Goal: Navigation & Orientation: Understand site structure

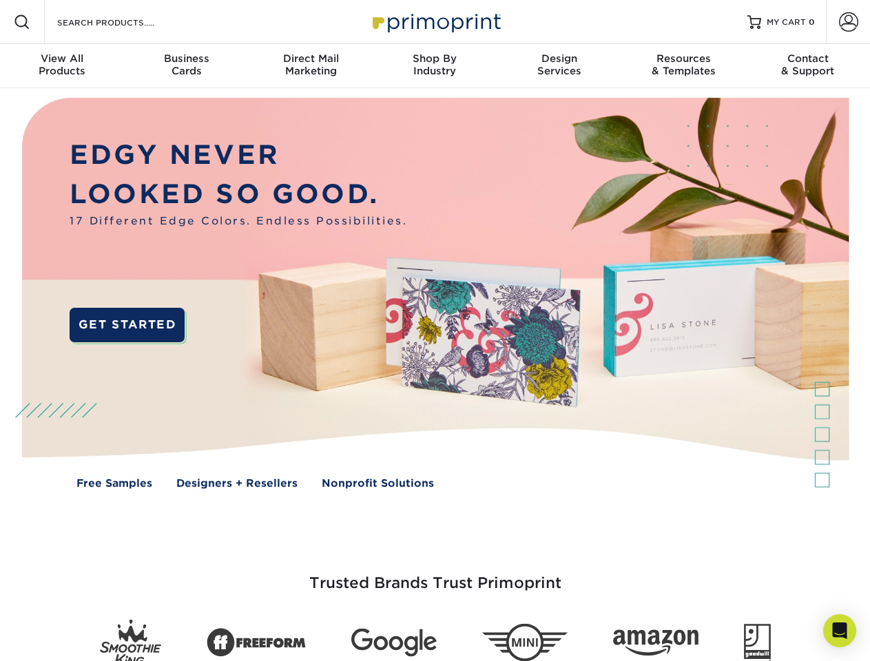
click at [435, 331] on img at bounding box center [434, 303] width 861 height 430
click at [22, 22] on span at bounding box center [22, 22] width 17 height 17
click at [848, 22] on span at bounding box center [848, 21] width 19 height 19
click at [62, 66] on div "View All Products" at bounding box center [62, 64] width 124 height 25
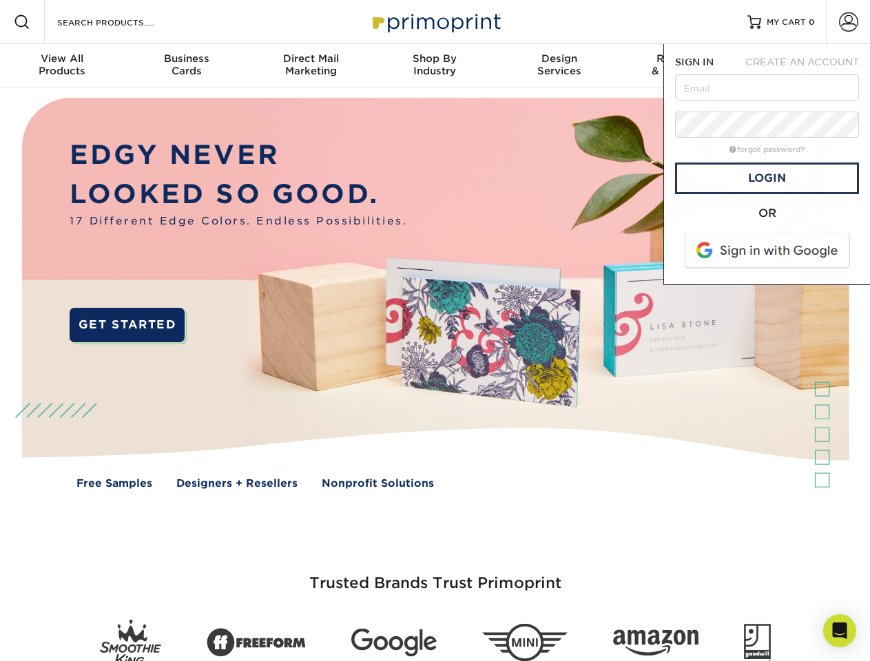
click at [186, 66] on div "Business Cards" at bounding box center [186, 64] width 124 height 25
click at [311, 66] on div "Direct Mail Marketing" at bounding box center [311, 64] width 124 height 25
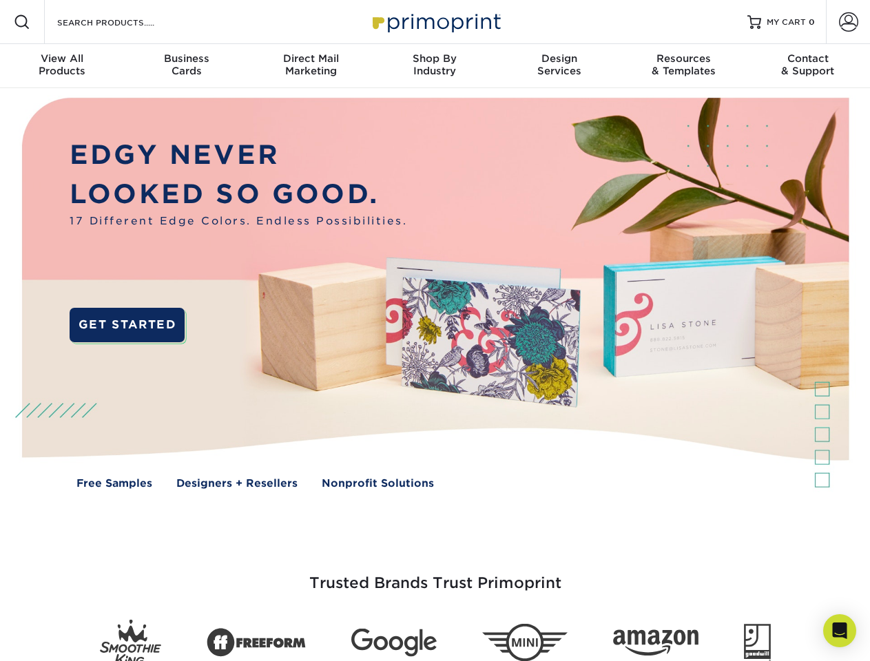
click at [435, 66] on div "Shop By Industry" at bounding box center [435, 64] width 124 height 25
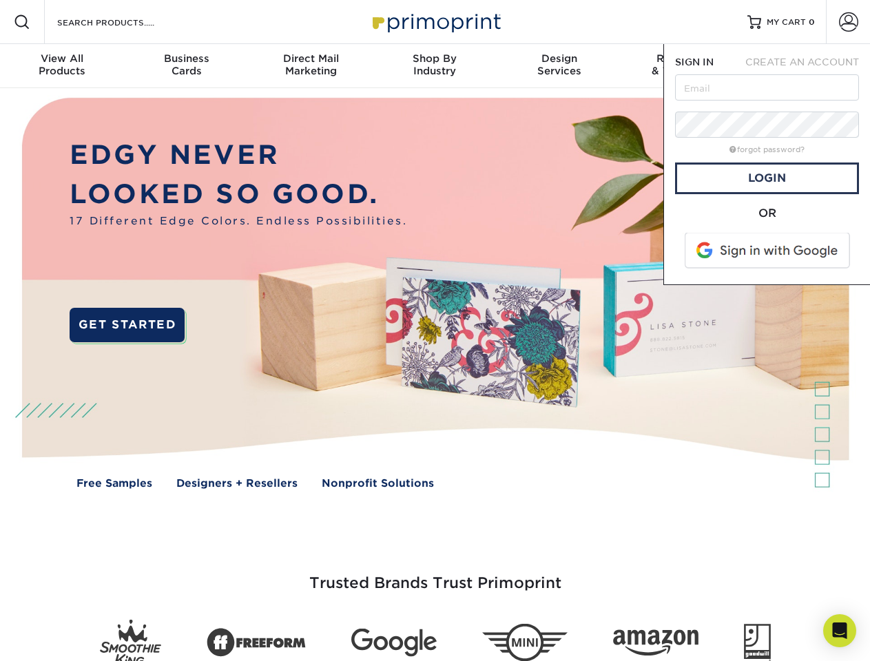
click at [559, 66] on div "Design Services" at bounding box center [559, 64] width 124 height 25
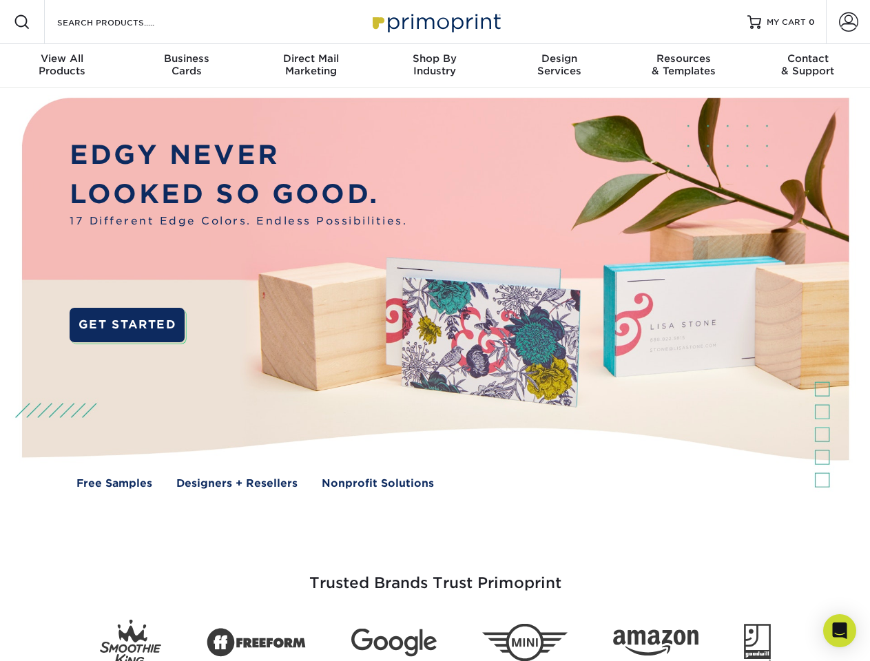
click at [683, 66] on span "SIGN IN" at bounding box center [694, 61] width 39 height 11
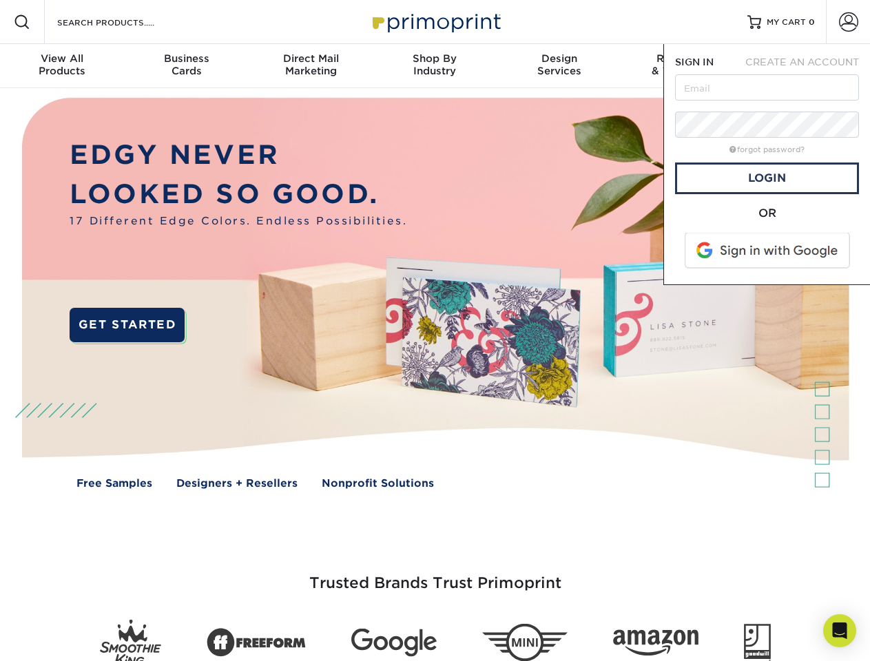
click at [808, 66] on div "Contact & Support" at bounding box center [808, 64] width 124 height 25
